Goal: Complete application form

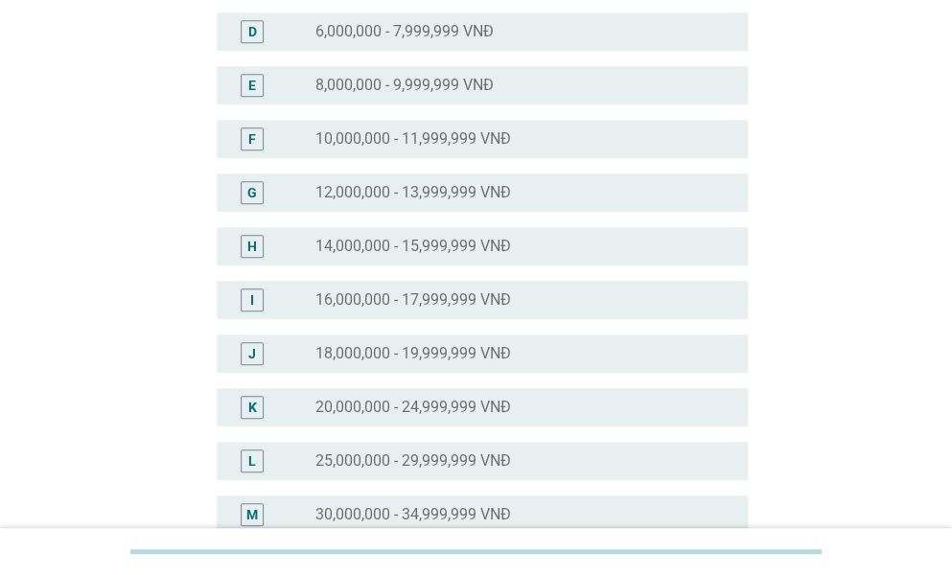
scroll to position [384, 0]
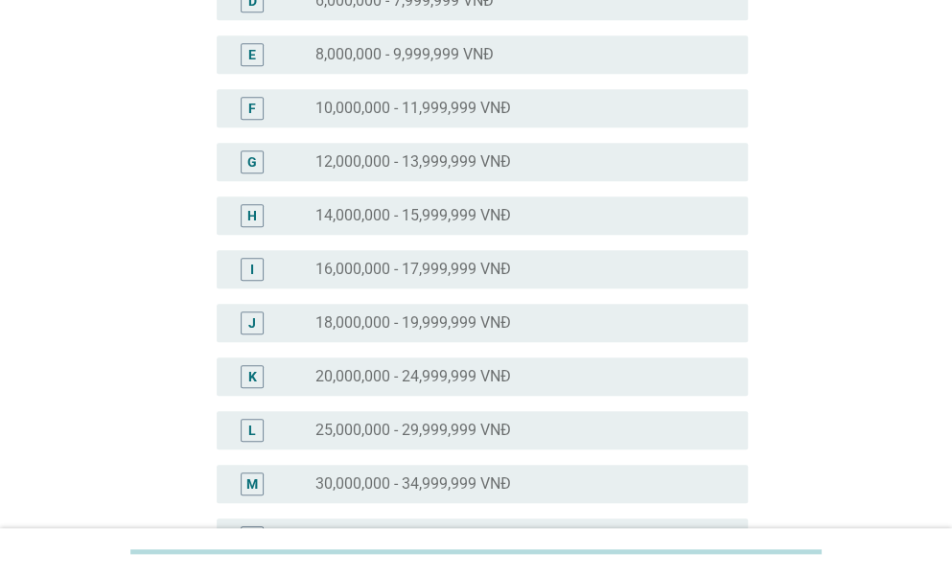
click at [481, 430] on label "25,000,000 - 29,999,999 VNĐ" at bounding box center [413, 430] width 196 height 19
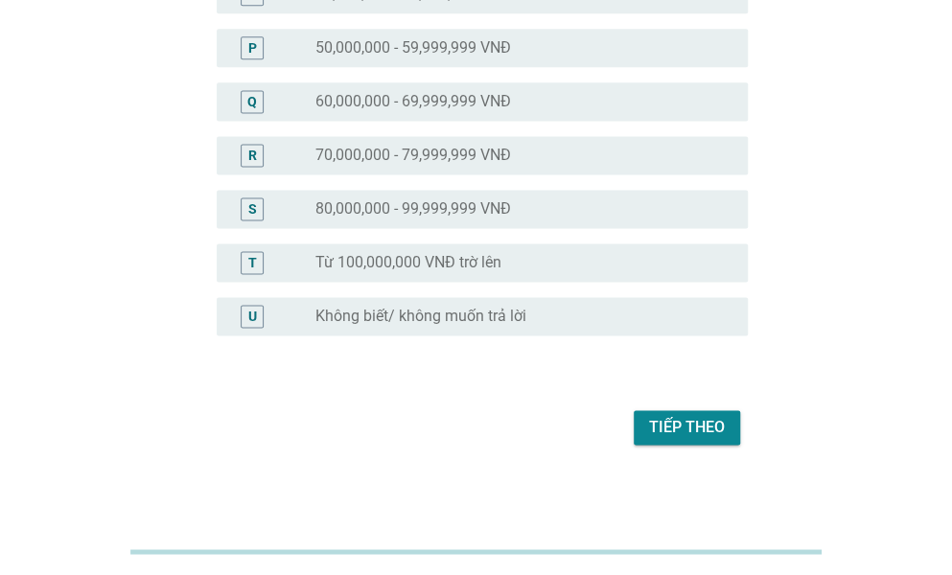
scroll to position [988, 0]
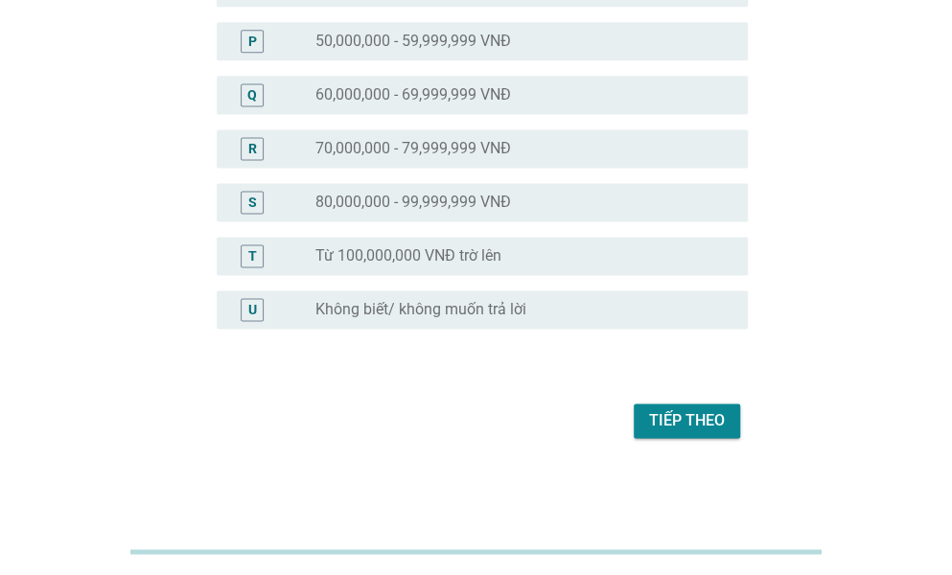
click at [660, 414] on div "Tiếp theo" at bounding box center [687, 420] width 76 height 23
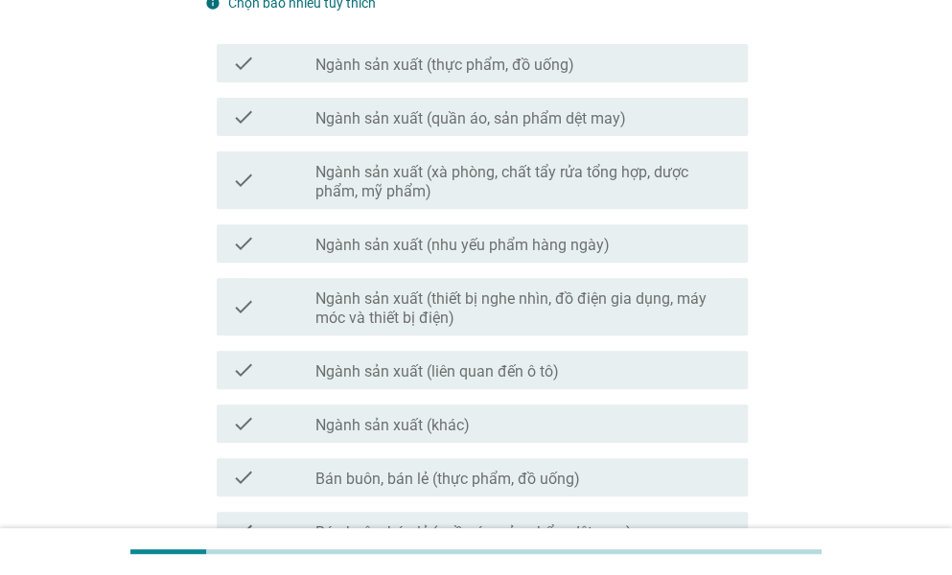
scroll to position [192, 0]
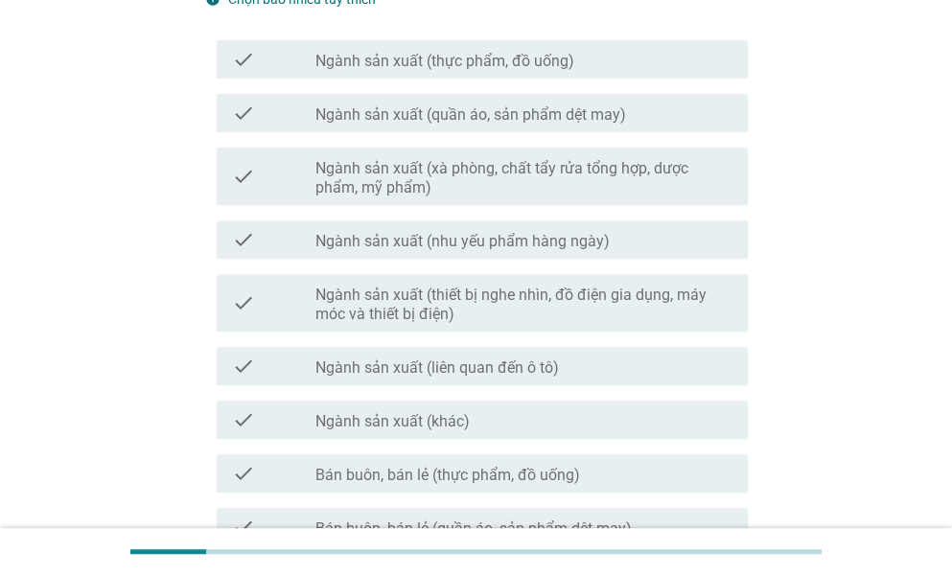
click at [510, 417] on div "check_box_outline_blank Ngành sản xuất (khác)" at bounding box center [523, 419] width 417 height 23
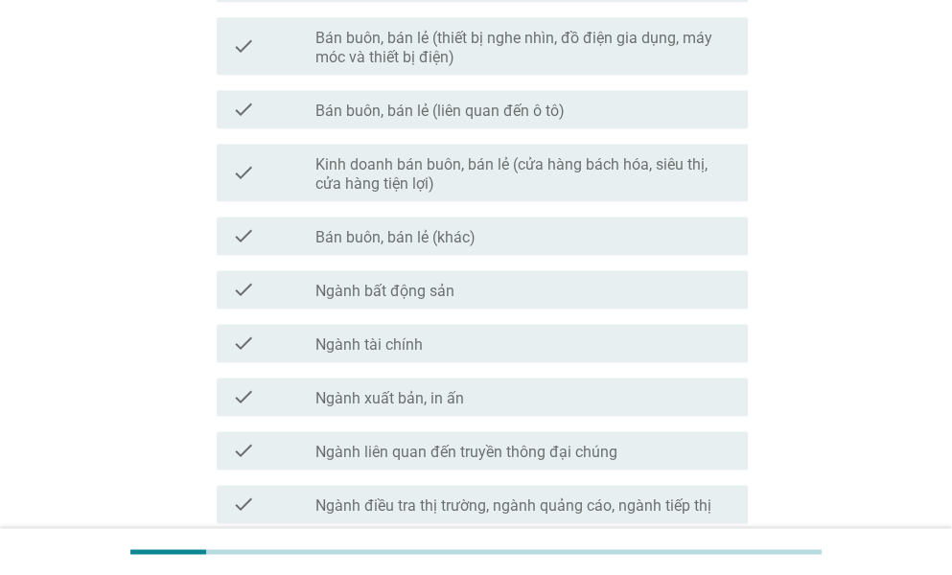
scroll to position [1088, 0]
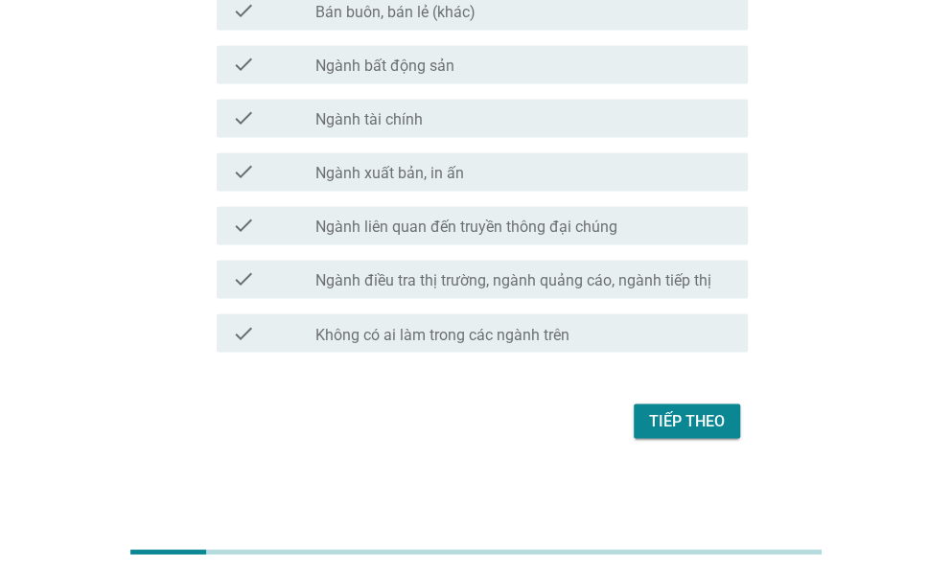
click at [699, 421] on div "Tiếp theo" at bounding box center [687, 420] width 76 height 23
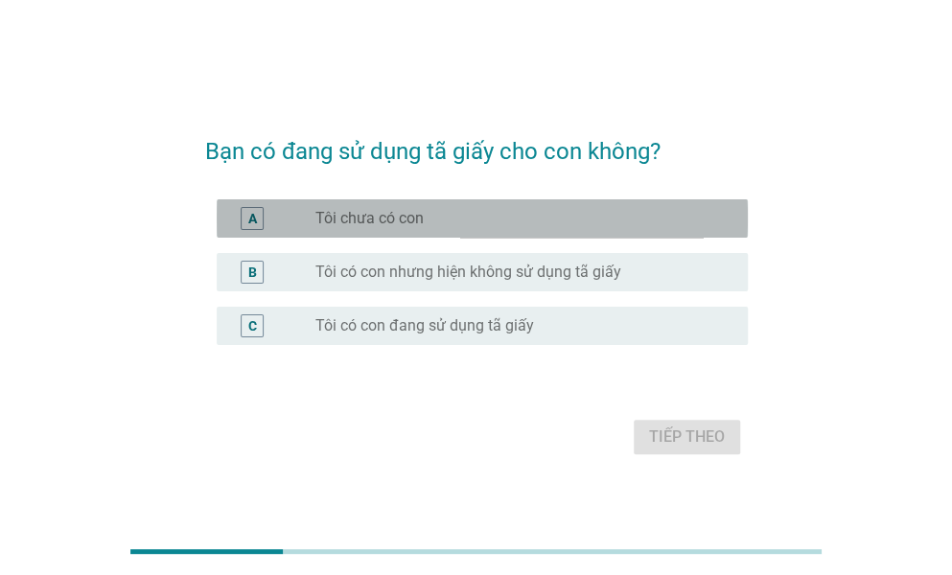
click at [426, 229] on div "radio_button_unchecked Tôi chưa có con" at bounding box center [523, 218] width 417 height 23
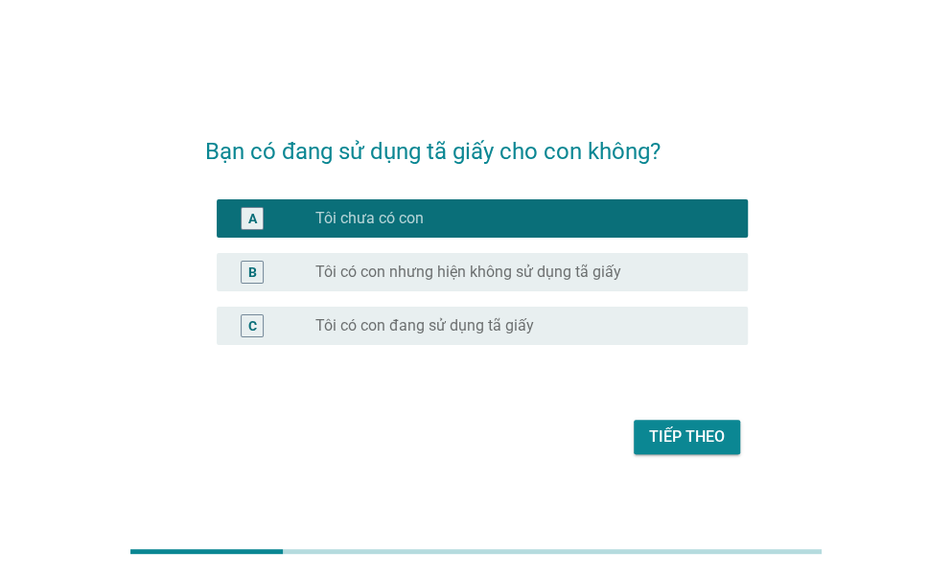
click at [683, 423] on button "Tiếp theo" at bounding box center [687, 437] width 106 height 35
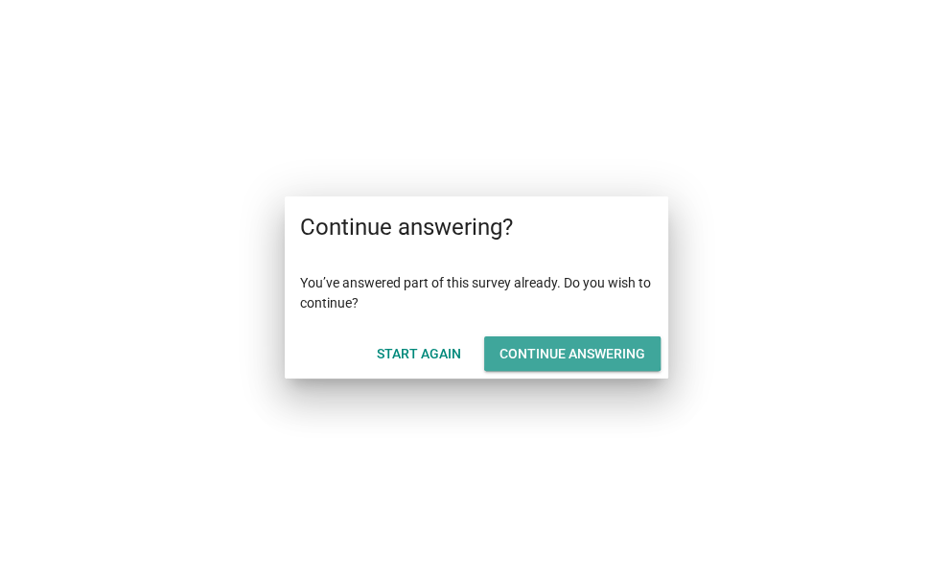
click at [549, 367] on button "Continue answering" at bounding box center [572, 354] width 176 height 35
